Goal: Task Accomplishment & Management: Manage account settings

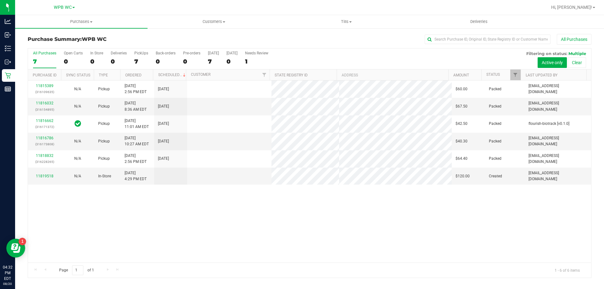
click at [48, 62] on div "7" at bounding box center [44, 61] width 23 height 7
click at [0, 0] on input "All Purchases 7" at bounding box center [0, 0] width 0 height 0
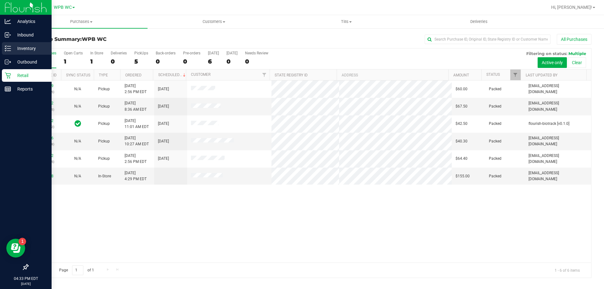
click at [31, 45] on p "Inventory" at bounding box center [30, 49] width 38 height 8
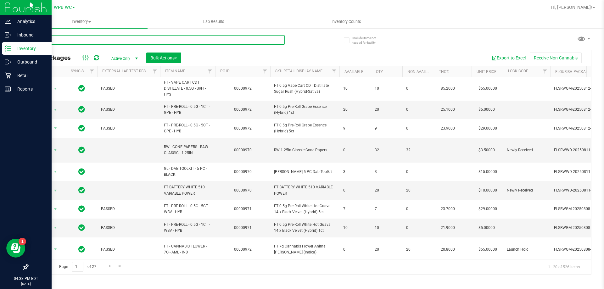
click at [88, 39] on input "text" at bounding box center [156, 39] width 257 height 9
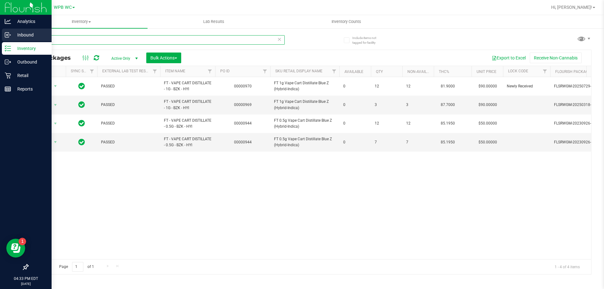
drag, startPoint x: 76, startPoint y: 40, endPoint x: 0, endPoint y: 38, distance: 75.9
click at [0, 38] on div "Analytics Inbound Inventory Outbound Retail Reports 04:33 PM EDT [DATE] 08/20 W…" at bounding box center [302, 144] width 604 height 289
click at [0, 52] on div "Analytics Inbound Inventory Outbound Retail Reports 04:34 PM EDT [DATE] 08/20 W…" at bounding box center [302, 144] width 604 height 289
type input "BZK"
drag, startPoint x: 60, startPoint y: 41, endPoint x: 0, endPoint y: 40, distance: 60.1
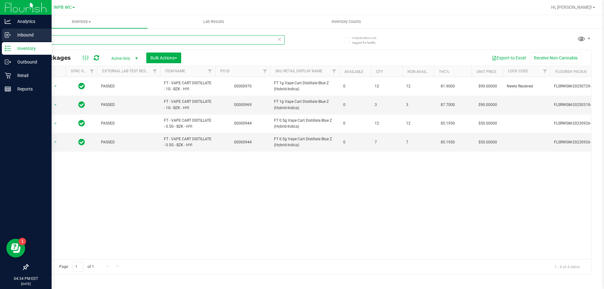
click at [0, 40] on div "Analytics Inbound Inventory Outbound Retail Reports 04:34 PM EDT [DATE] 08/20 W…" at bounding box center [302, 144] width 604 height 289
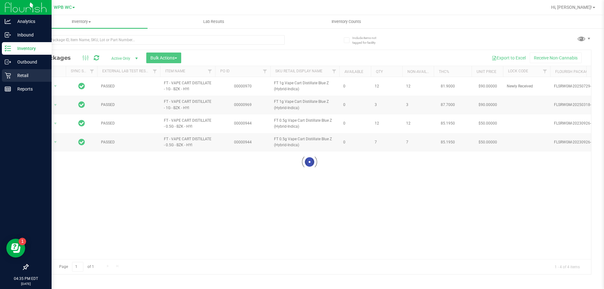
click at [27, 74] on p "Retail" at bounding box center [30, 76] width 38 height 8
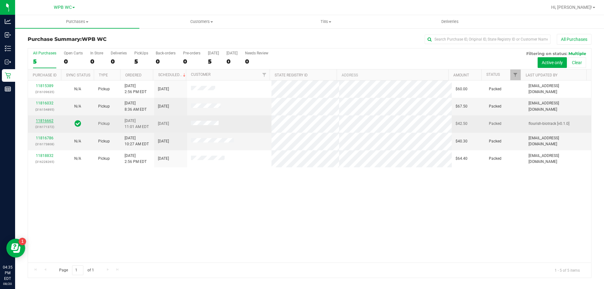
click at [42, 119] on link "11816662" at bounding box center [45, 121] width 18 height 4
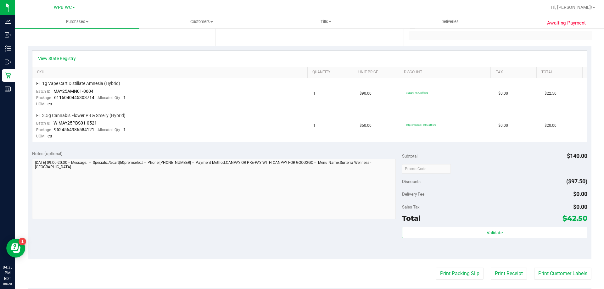
scroll to position [126, 0]
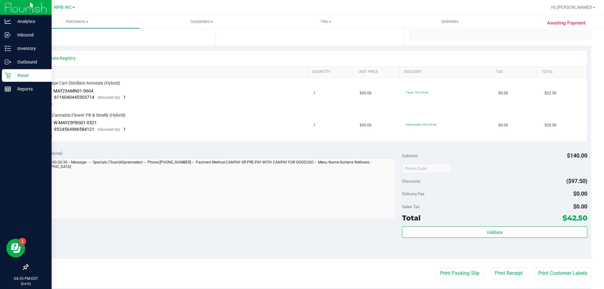
click at [9, 74] on icon at bounding box center [8, 75] width 6 height 6
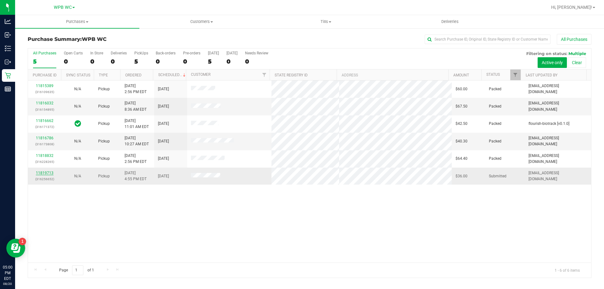
click at [42, 174] on link "11819713" at bounding box center [45, 173] width 18 height 4
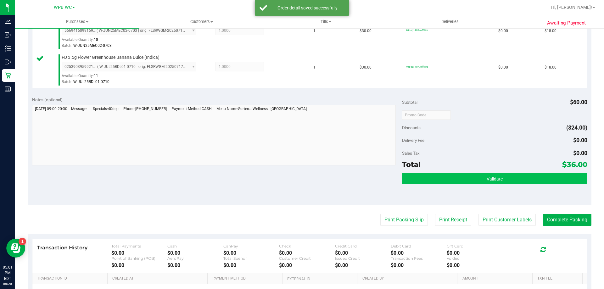
scroll to position [189, 0]
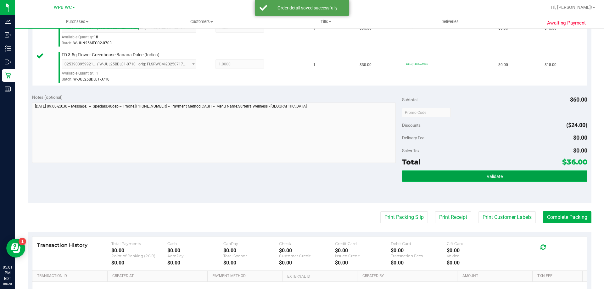
click at [527, 179] on button "Validate" at bounding box center [494, 176] width 185 height 11
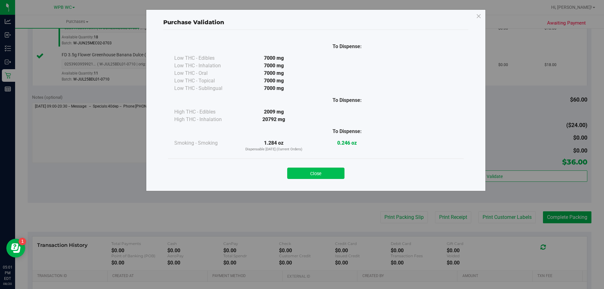
click at [324, 170] on button "Close" at bounding box center [315, 173] width 57 height 11
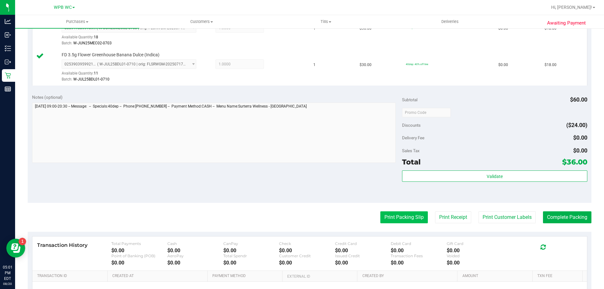
click at [386, 221] on button "Print Packing Slip" at bounding box center [404, 217] width 48 height 12
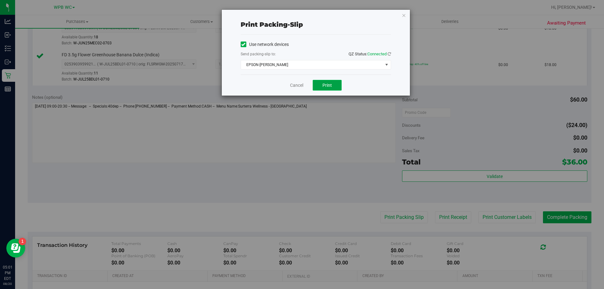
click at [322, 81] on button "Print" at bounding box center [327, 85] width 29 height 11
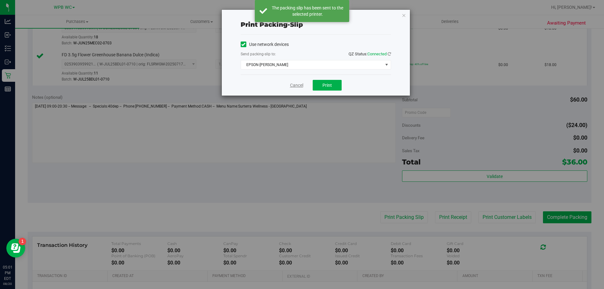
click at [297, 88] on link "Cancel" at bounding box center [296, 85] width 13 height 7
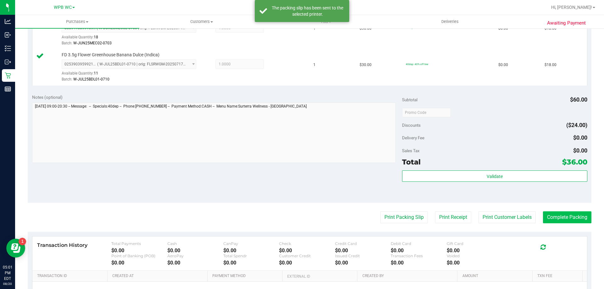
drag, startPoint x: 572, startPoint y: 225, endPoint x: 569, endPoint y: 219, distance: 6.8
click at [570, 221] on purchase-details "Back Edit Purchase Cancel Purchase View Profile # 11819713 BioTrack ID: - Submi…" at bounding box center [310, 97] width 564 height 504
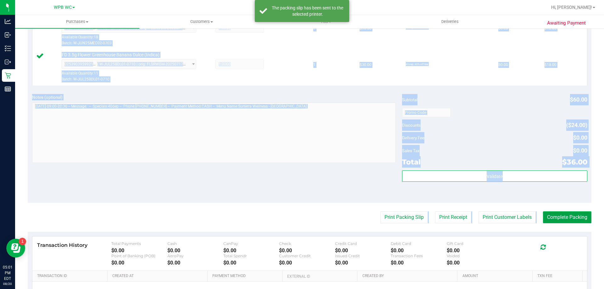
click at [569, 217] on button "Complete Packing" at bounding box center [567, 217] width 48 height 12
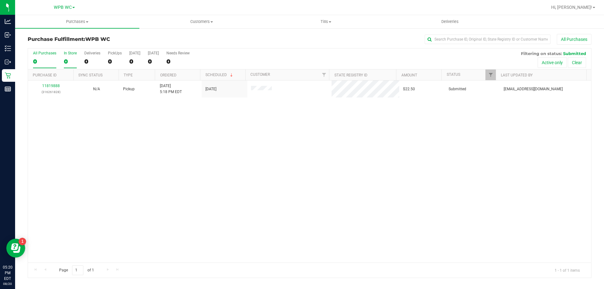
click at [67, 62] on div "0" at bounding box center [70, 61] width 13 height 7
click at [0, 0] on input "In Store 0" at bounding box center [0, 0] width 0 height 0
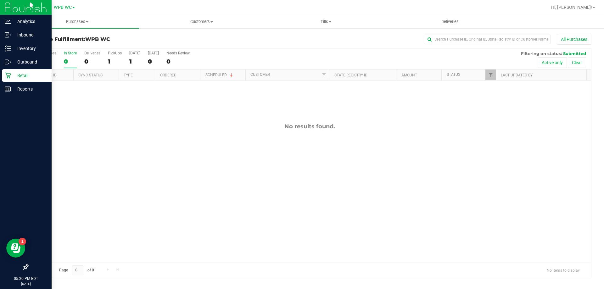
click at [13, 76] on p "Retail" at bounding box center [30, 76] width 38 height 8
click at [12, 76] on p "Retail" at bounding box center [30, 76] width 38 height 8
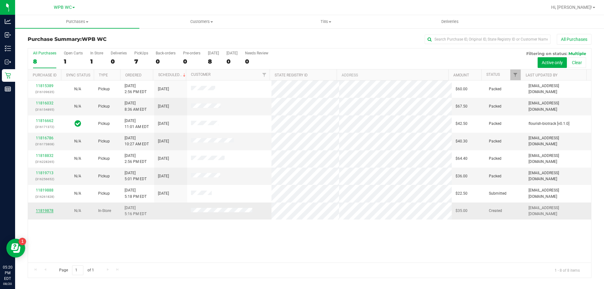
click at [47, 212] on link "11819878" at bounding box center [45, 211] width 18 height 4
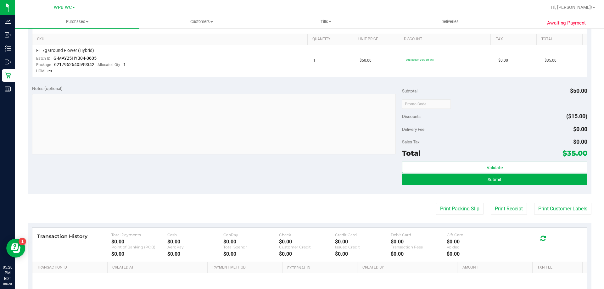
scroll to position [157, 0]
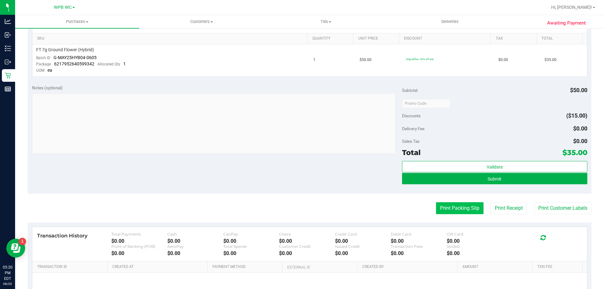
click at [453, 209] on button "Print Packing Slip" at bounding box center [460, 208] width 48 height 12
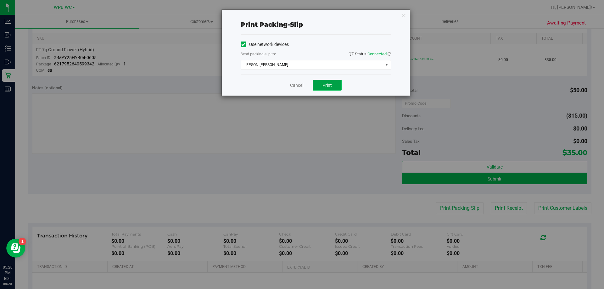
click at [324, 83] on span "Print" at bounding box center [326, 85] width 9 height 5
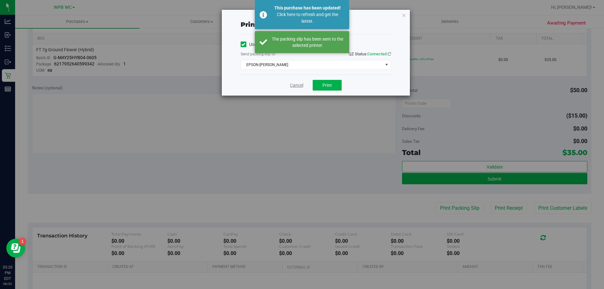
click at [297, 87] on link "Cancel" at bounding box center [296, 85] width 13 height 7
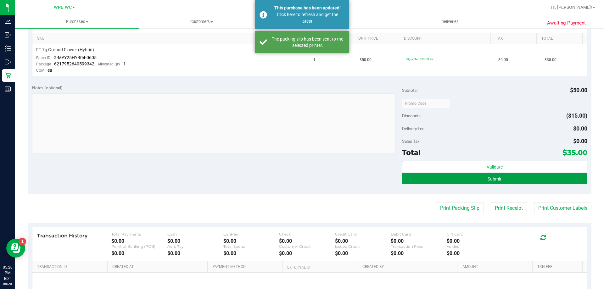
click at [481, 173] on button "Submit" at bounding box center [494, 178] width 185 height 11
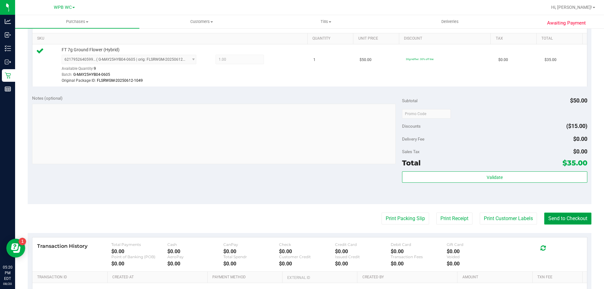
click at [556, 216] on button "Send to Checkout" at bounding box center [567, 219] width 47 height 12
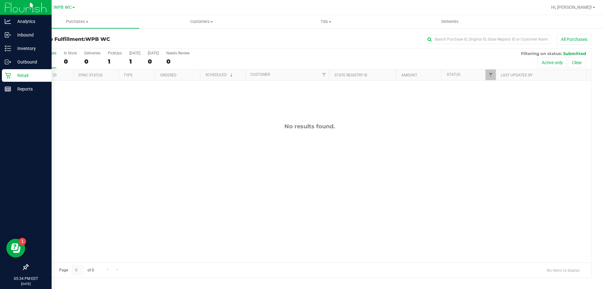
click at [14, 75] on p "Retail" at bounding box center [30, 76] width 38 height 8
